Goal: Task Accomplishment & Management: Manage account settings

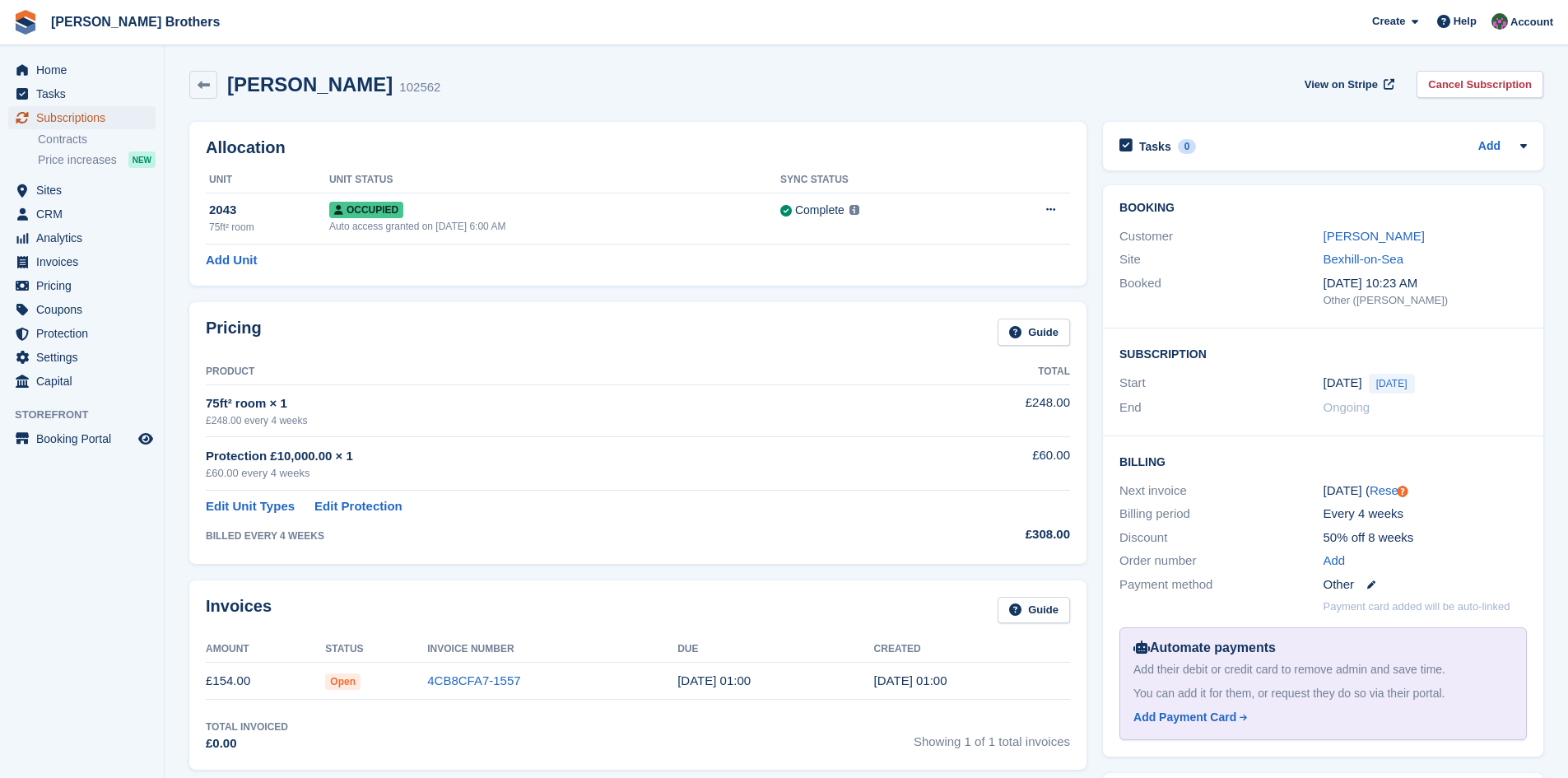
click at [47, 116] on span "Subscriptions" at bounding box center [86, 117] width 99 height 23
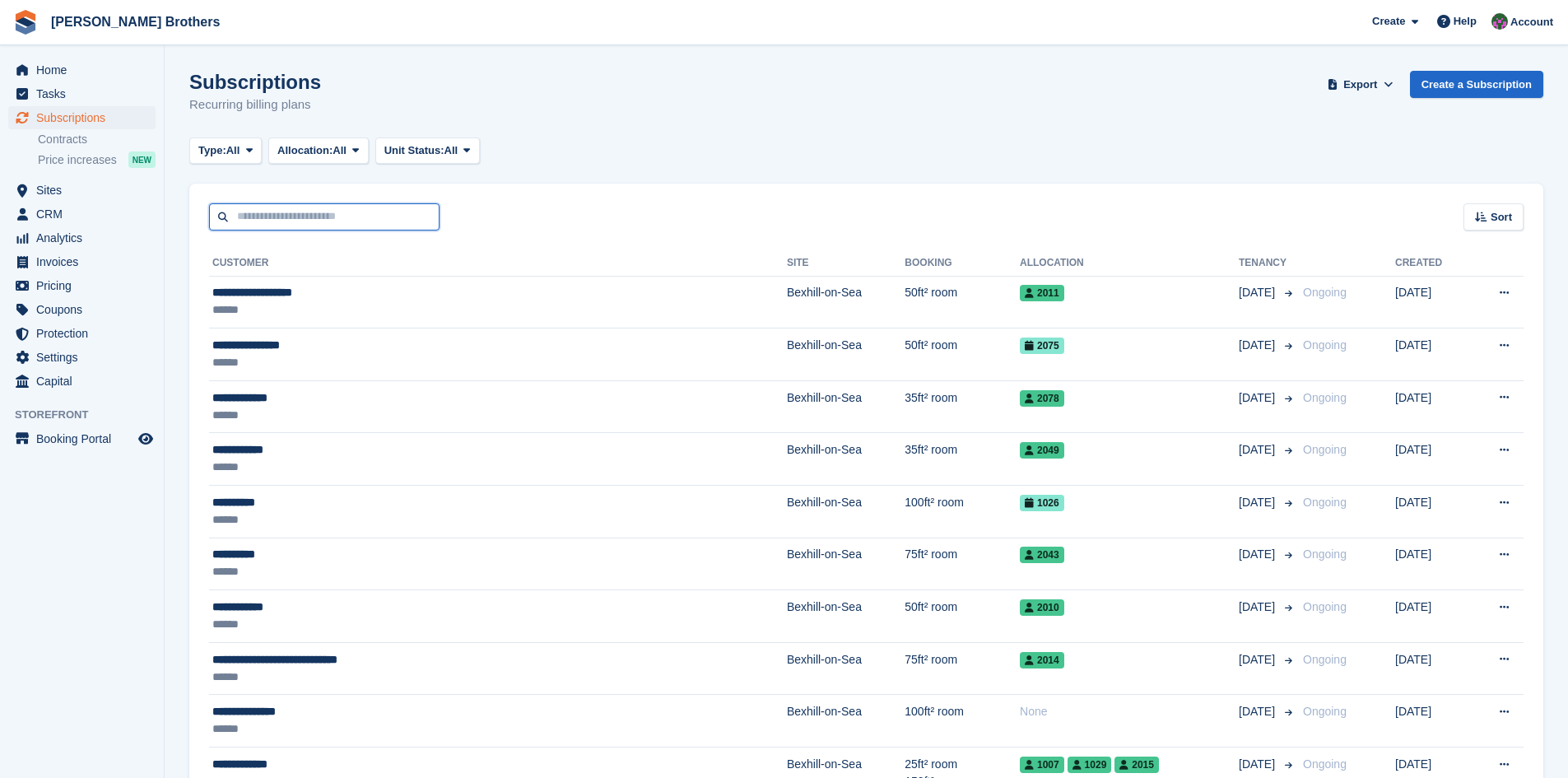
click at [264, 217] on input "text" at bounding box center [324, 216] width 230 height 27
type input "****"
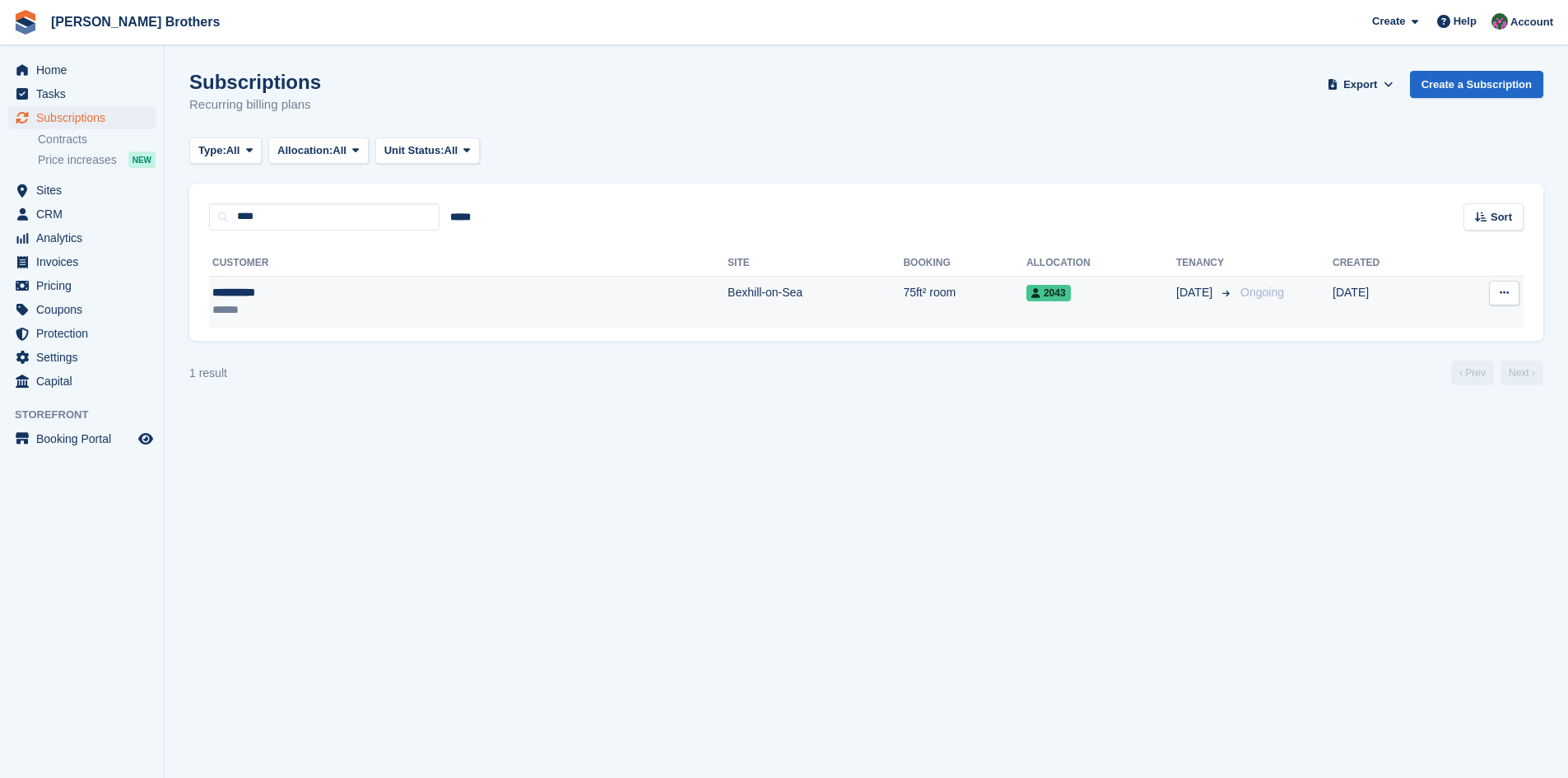
click at [230, 297] on div "**********" at bounding box center [321, 293] width 218 height 18
